Goal: Transaction & Acquisition: Purchase product/service

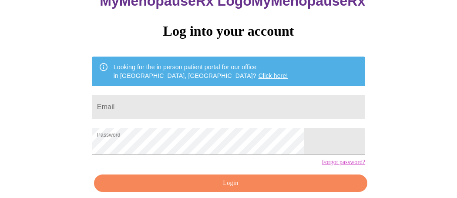
scroll to position [106, 0]
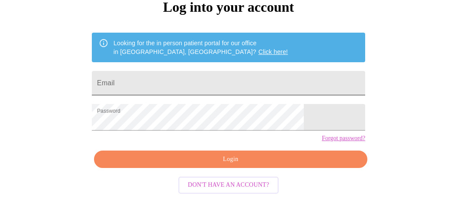
click at [224, 71] on input "Email" at bounding box center [229, 83] width 274 height 24
type input "[EMAIL_ADDRESS][DOMAIN_NAME]"
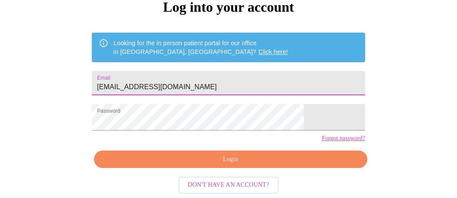
click at [251, 165] on span "Login" at bounding box center [231, 159] width 254 height 11
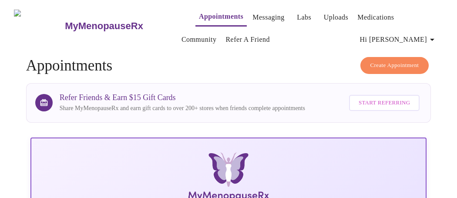
click at [297, 12] on link "Labs" at bounding box center [304, 17] width 14 height 12
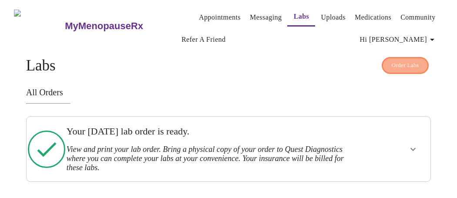
click at [395, 61] on span "Order Labs" at bounding box center [405, 66] width 27 height 10
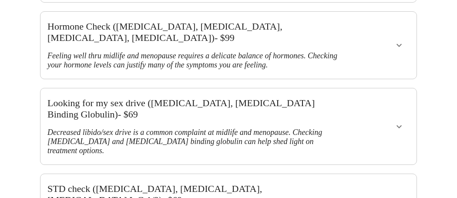
scroll to position [84, 0]
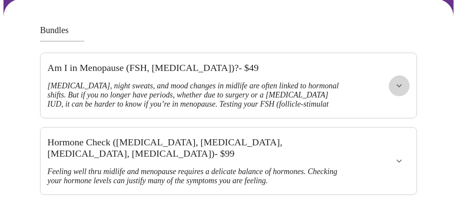
click at [401, 84] on icon "show more" at bounding box center [399, 85] width 5 height 3
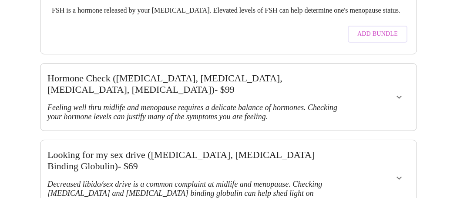
scroll to position [257, 0]
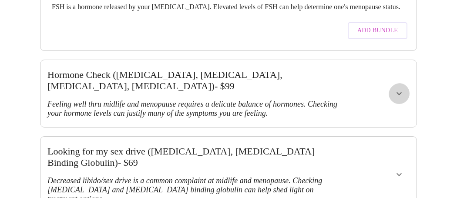
click at [405, 88] on icon "show more" at bounding box center [399, 93] width 10 height 10
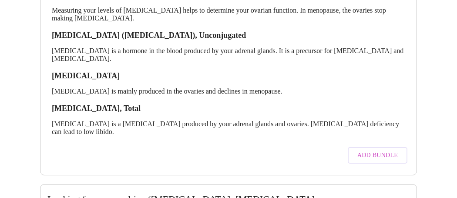
scroll to position [397, 0]
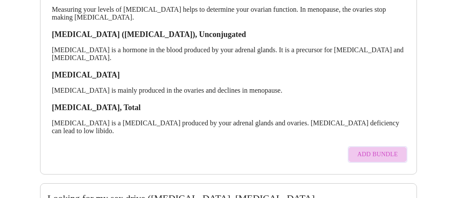
click at [377, 149] on span "Add Bundle" at bounding box center [378, 154] width 41 height 11
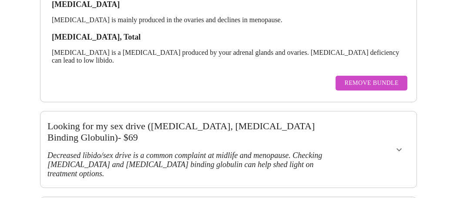
scroll to position [545, 0]
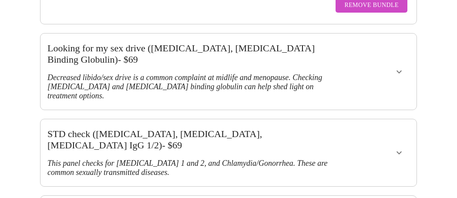
click at [402, 67] on icon "show more" at bounding box center [399, 72] width 10 height 10
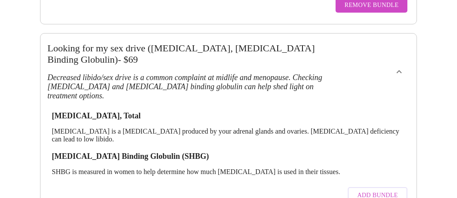
click at [395, 190] on span "Add Bundle" at bounding box center [378, 195] width 41 height 11
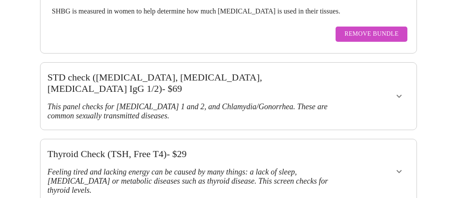
scroll to position [715, 0]
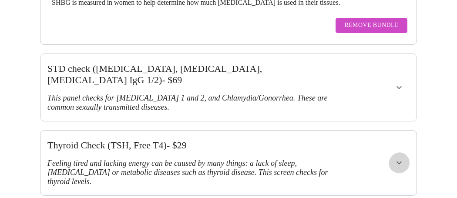
click at [405, 158] on icon "show more" at bounding box center [399, 163] width 10 height 10
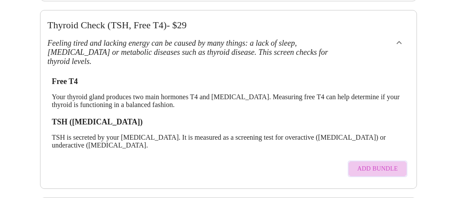
click at [403, 161] on button "Add Bundle" at bounding box center [378, 169] width 60 height 17
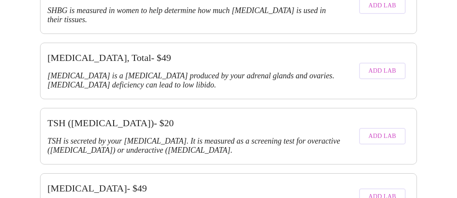
scroll to position [2612, 0]
